Goal: Transaction & Acquisition: Book appointment/travel/reservation

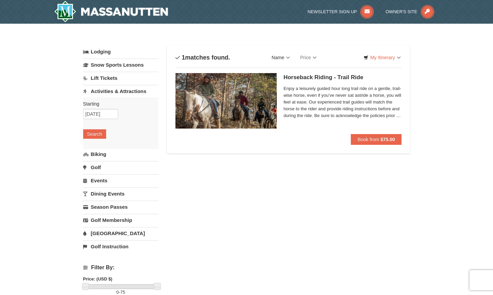
click at [288, 56] on link "Name" at bounding box center [281, 58] width 28 height 14
click at [318, 54] on link "Price" at bounding box center [308, 58] width 27 height 14
click at [348, 95] on span "Enjoy a leisurely guided hour long trail ride on a gentle, trail-wise horse, ev…" at bounding box center [343, 102] width 118 height 34
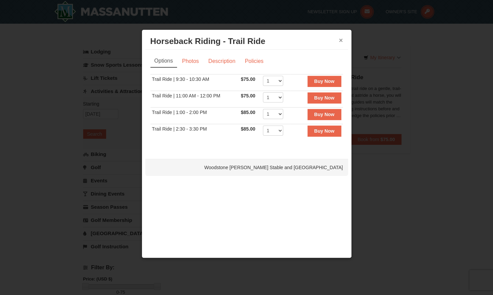
click at [341, 40] on button "×" at bounding box center [341, 40] width 4 height 7
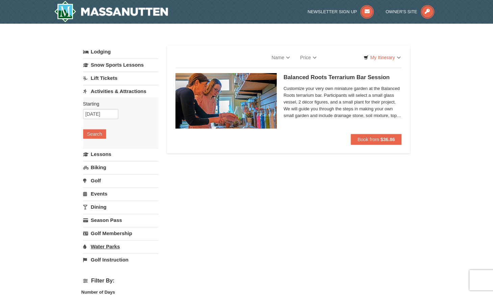
select select "9"
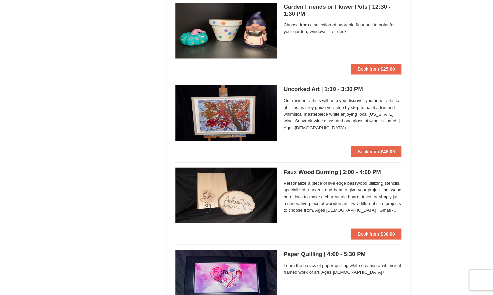
scroll to position [601, 0]
